Goal: Task Accomplishment & Management: Manage account settings

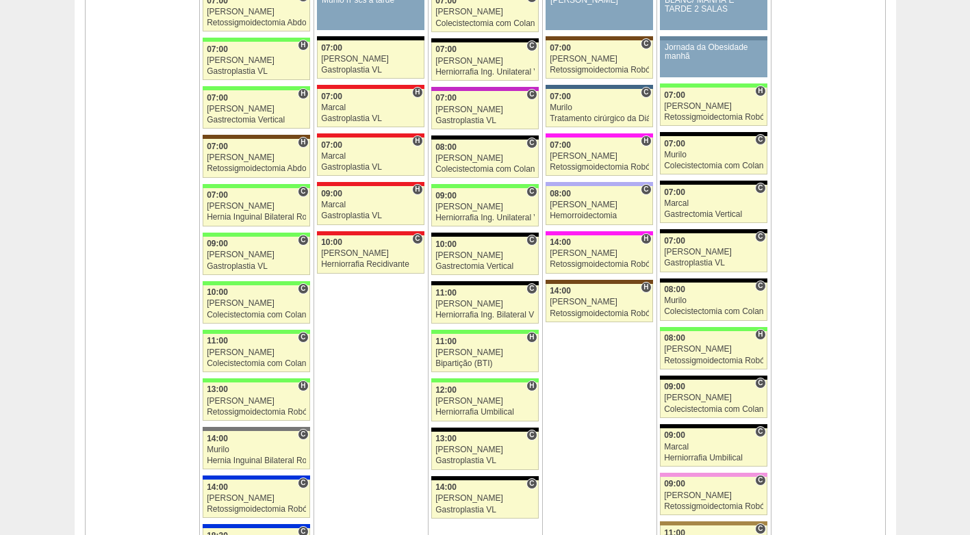
scroll to position [1369, 0]
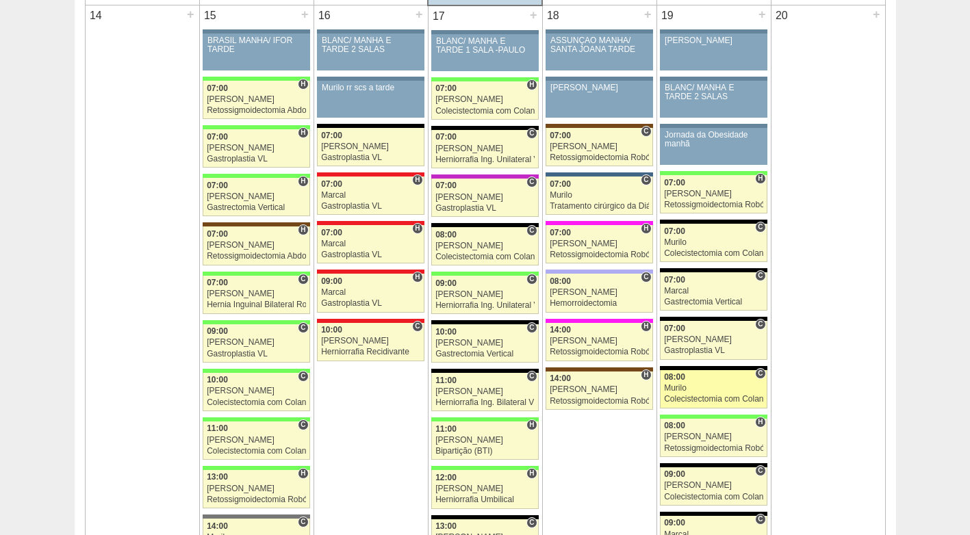
click at [692, 372] on link "87942 [GEOGRAPHIC_DATA] C 08:00 [GEOGRAPHIC_DATA] Colecistectomia com Colangiog…" at bounding box center [713, 389] width 107 height 38
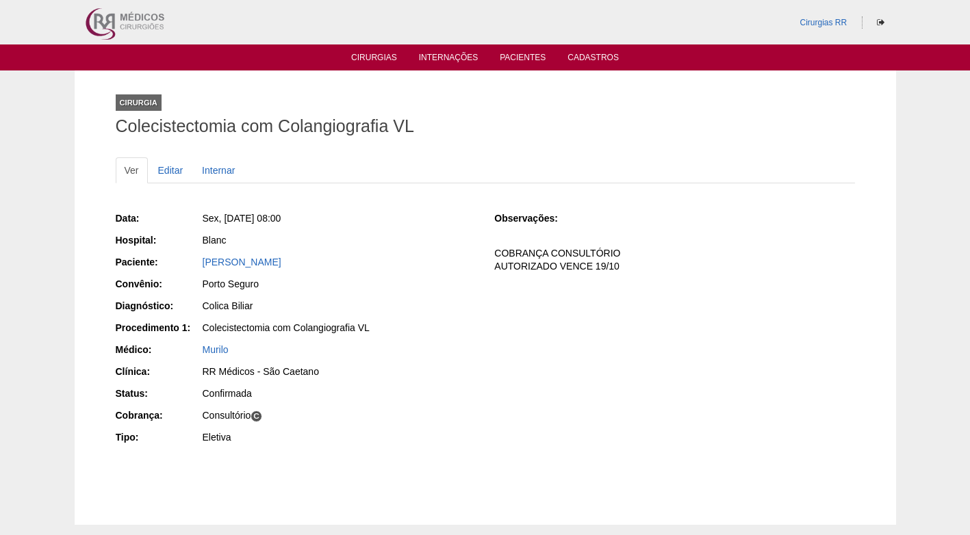
click at [436, 247] on div "Blanc" at bounding box center [338, 241] width 275 height 17
click at [173, 170] on link "Editar" at bounding box center [170, 170] width 43 height 26
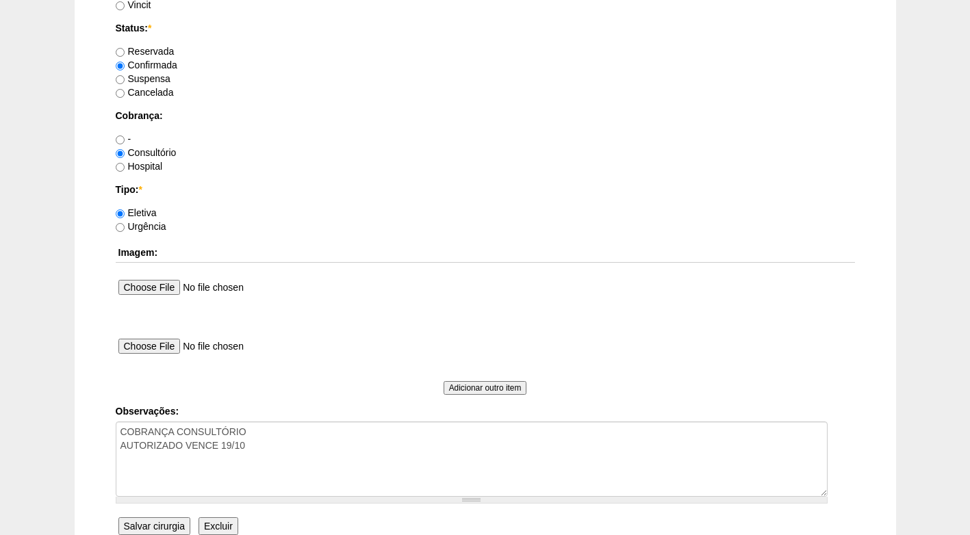
scroll to position [1229, 0]
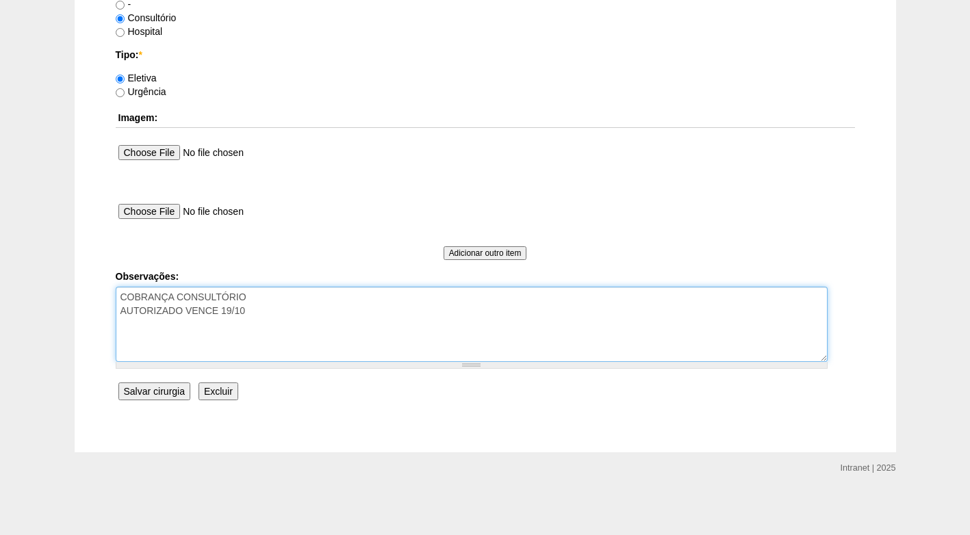
click at [275, 320] on textarea "COBRANÇA CONSULTÓRIO AUTORIZADO VENCE 19/10" at bounding box center [472, 324] width 712 height 75
click at [149, 324] on textarea "COBRANÇA CONSULTÓRIO AUTORIZADO VENCE 19/10" at bounding box center [472, 324] width 712 height 75
click at [162, 322] on textarea "COBRANÇA CONSULTÓRIO AUTORIZADO VENCE 19/10" at bounding box center [472, 324] width 712 height 75
click at [155, 325] on textarea "COBRANÇA CONSULTÓRIO AUTORIZADO VENCE 19/10" at bounding box center [472, 324] width 712 height 75
click at [160, 324] on textarea "COBRANÇA CONSULTÓRIO AUTORIZADO VENCE 19/10" at bounding box center [472, 324] width 712 height 75
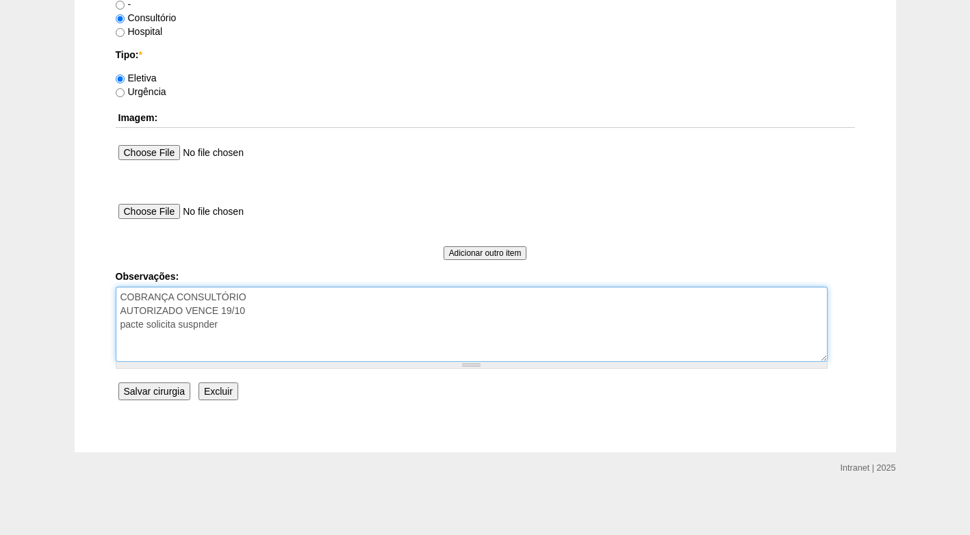
click at [195, 325] on textarea "COBRANÇA CONSULTÓRIO AUTORIZADO VENCE 19/10" at bounding box center [472, 324] width 712 height 75
click at [236, 327] on textarea "COBRANÇA CONSULTÓRIO AUTORIZADO VENCE 19/10" at bounding box center [472, 324] width 712 height 75
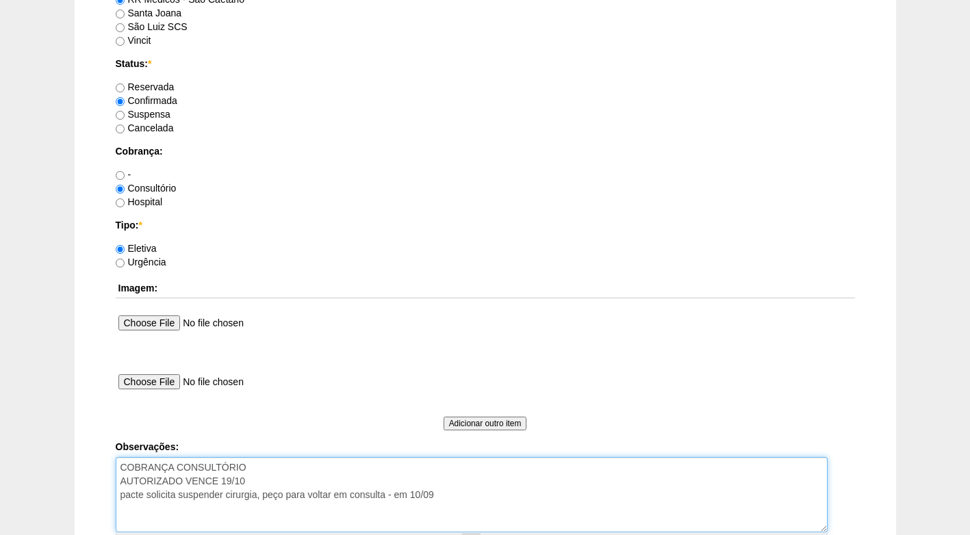
scroll to position [1023, 0]
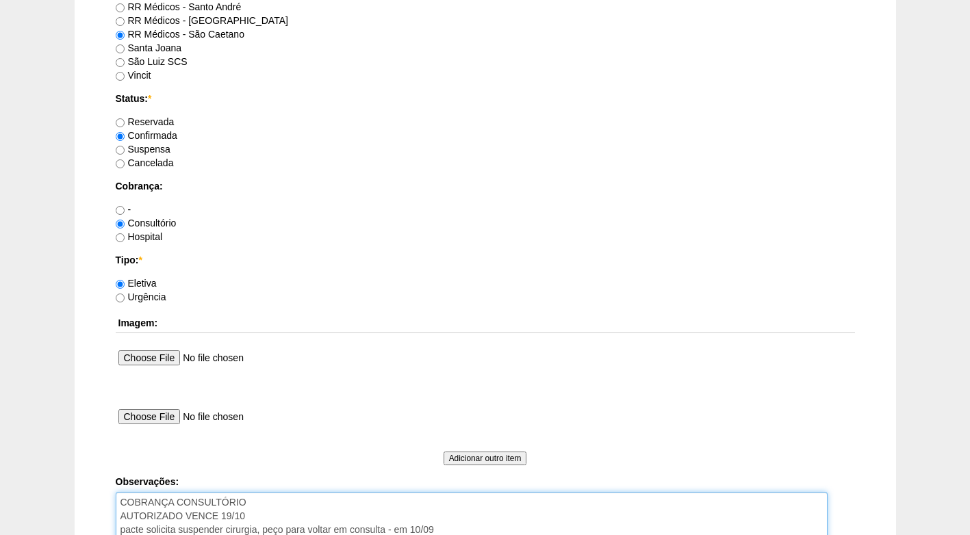
type textarea "COBRANÇA CONSULTÓRIO AUTORIZADO VENCE 19/10 pacte solicita suspender cirurgia, …"
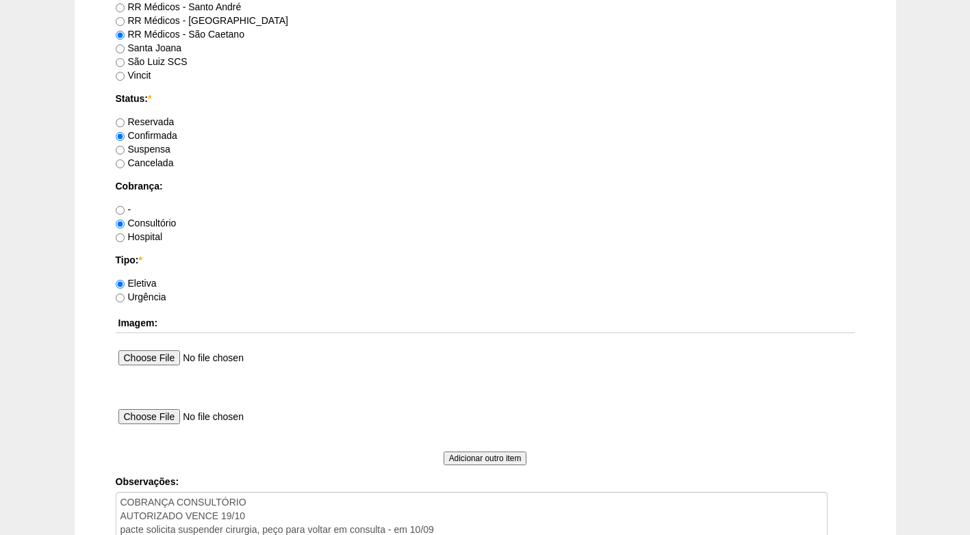
click at [138, 149] on label "Suspensa" at bounding box center [143, 149] width 55 height 11
click at [125, 149] on input "Suspensa" at bounding box center [120, 150] width 9 height 9
radio input "true"
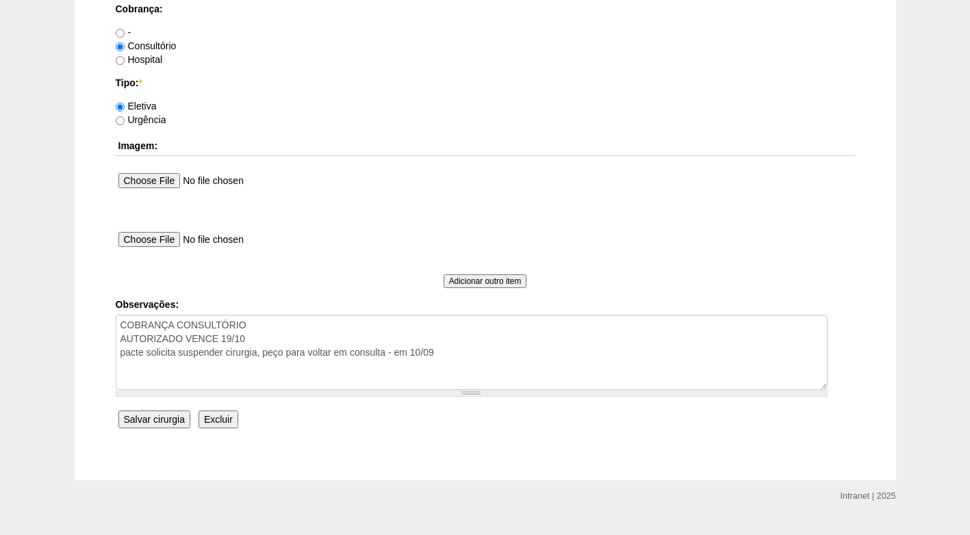
scroll to position [1229, 0]
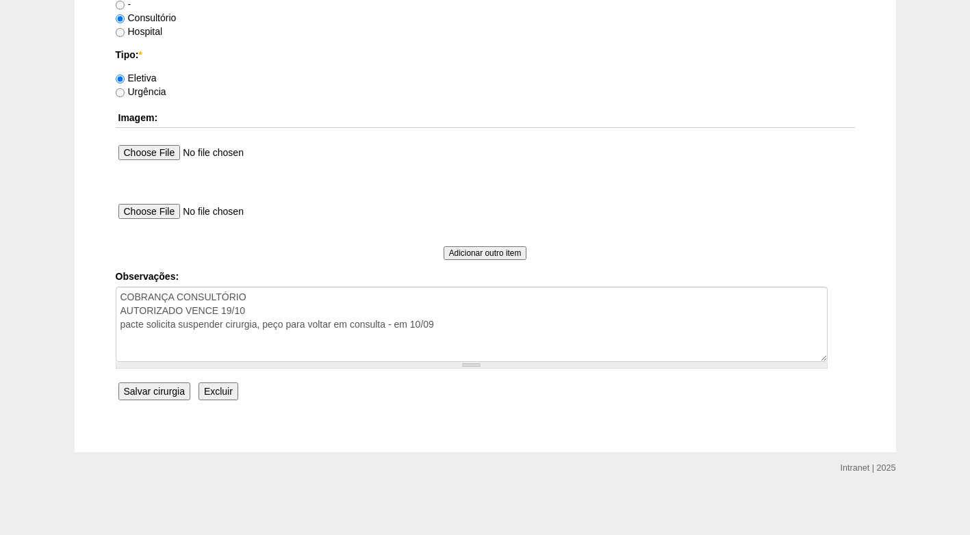
click at [162, 391] on input "Salvar cirurgia" at bounding box center [154, 392] width 72 height 18
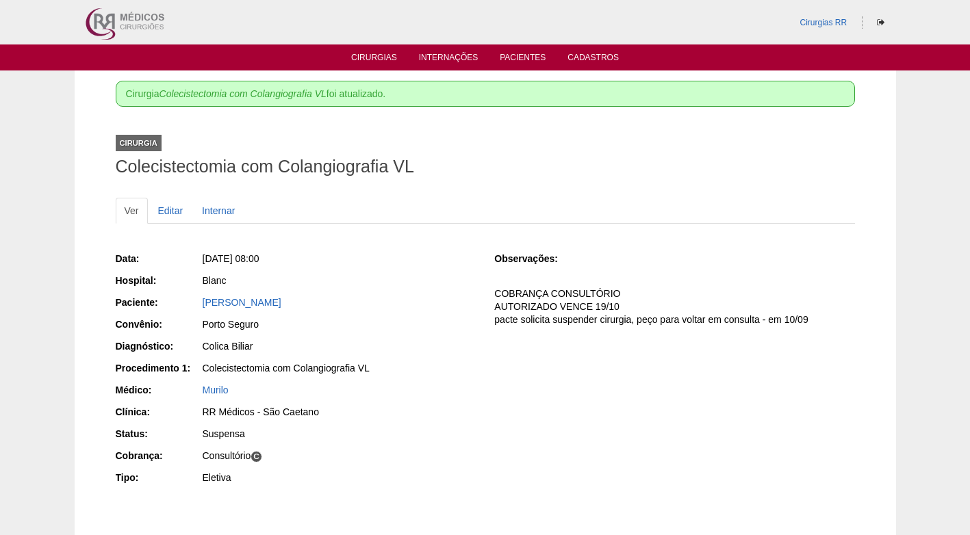
click at [431, 361] on div "Colecistectomia com Colangiografia VL" at bounding box center [339, 368] width 273 height 14
drag, startPoint x: 578, startPoint y: 193, endPoint x: 559, endPoint y: 194, distance: 19.9
click at [576, 194] on div "Ver Editar Internar Data: [DATE] 08:00 Hospital: Blanc Paciente: [PERSON_NAME] …" at bounding box center [485, 357] width 739 height 347
click at [384, 53] on link "Cirurgias" at bounding box center [374, 59] width 46 height 12
